Goal: Find specific page/section: Find specific page/section

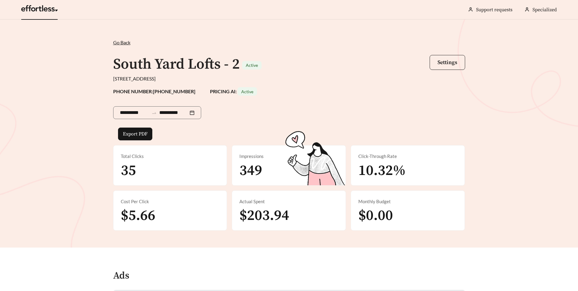
click at [49, 7] on link at bounding box center [39, 10] width 36 height 6
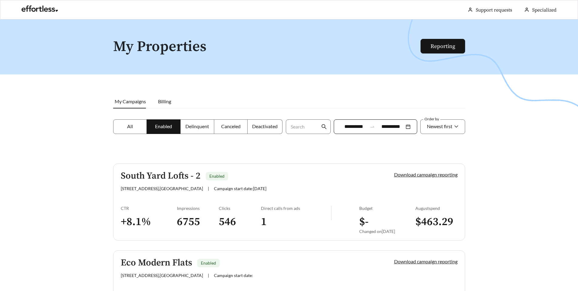
click at [375, 126] on div at bounding box center [372, 126] width 10 height 5
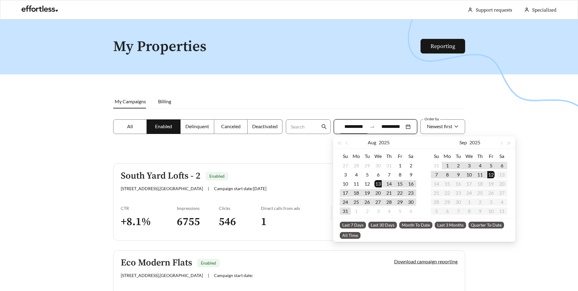
scroll to position [1, 0]
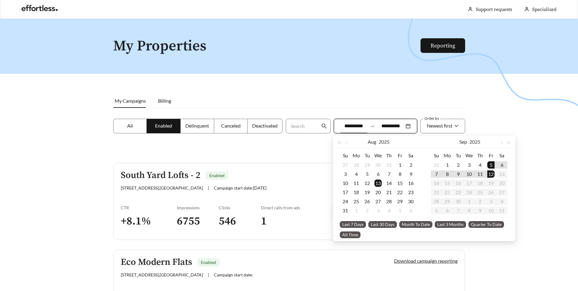
click at [363, 223] on span "Last 7 Days" at bounding box center [353, 224] width 26 height 7
type input "**********"
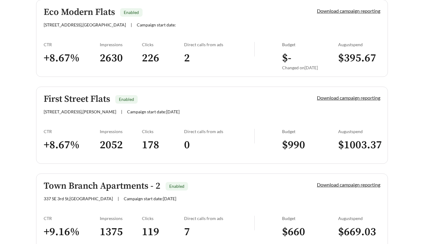
scroll to position [314, 0]
